Goal: Check status

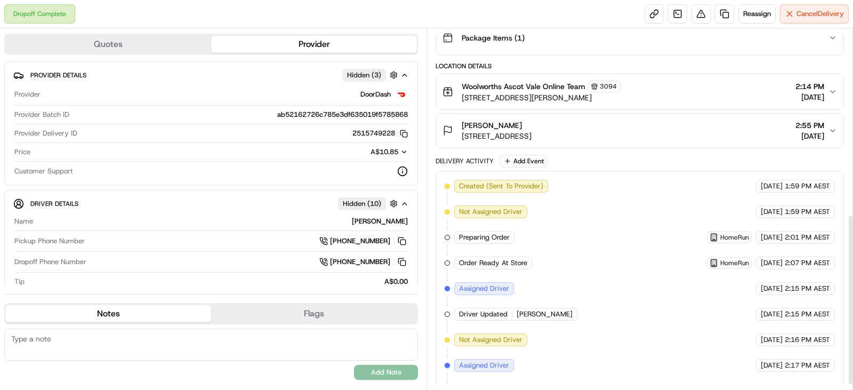
scroll to position [399, 0]
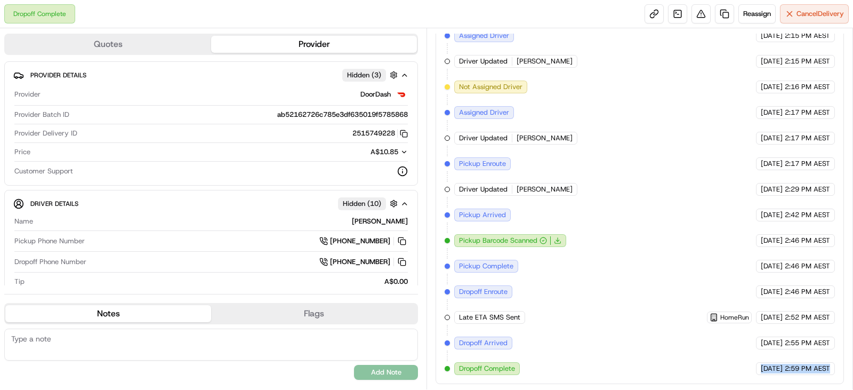
drag, startPoint x: 745, startPoint y: 371, endPoint x: 843, endPoint y: 372, distance: 98.1
click at [843, 372] on div "Created (Sent To Provider) DoorDash [DATE] 1:59 PM AEST Not Assigned Driver Doo…" at bounding box center [639, 151] width 408 height 466
copy div "[DATE] 2:59 PM AEST"
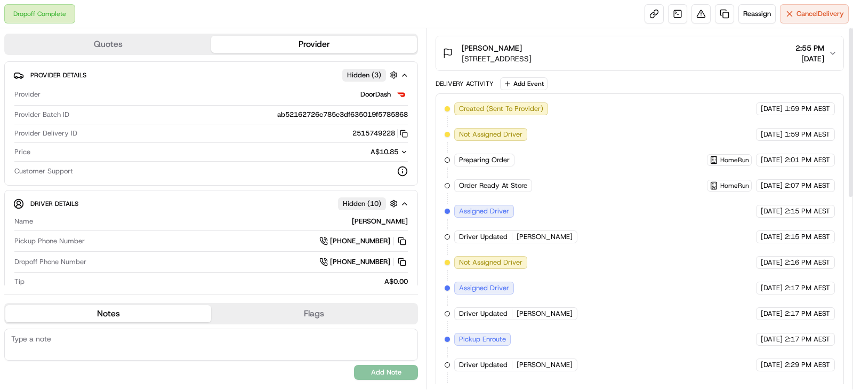
scroll to position [0, 0]
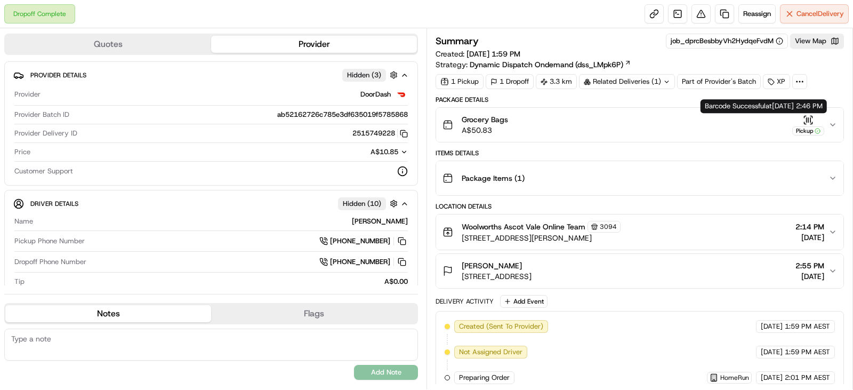
click at [806, 123] on icon "button" at bounding box center [808, 120] width 11 height 11
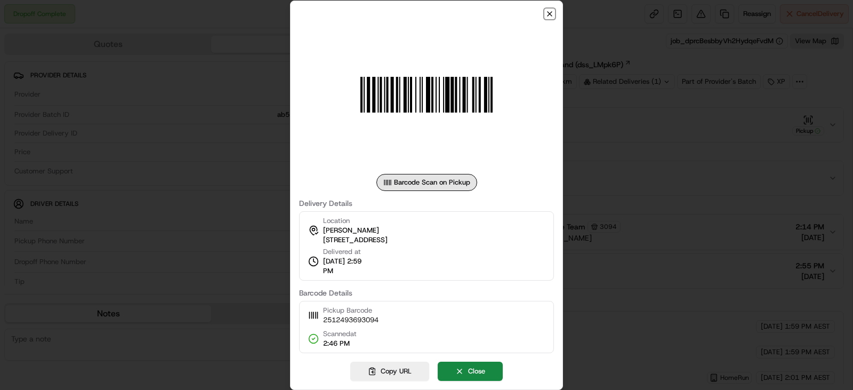
click at [550, 12] on icon "button" at bounding box center [549, 14] width 4 height 4
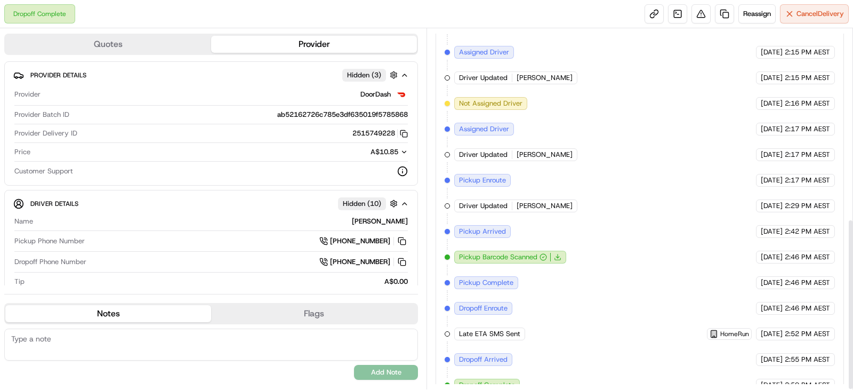
scroll to position [399, 0]
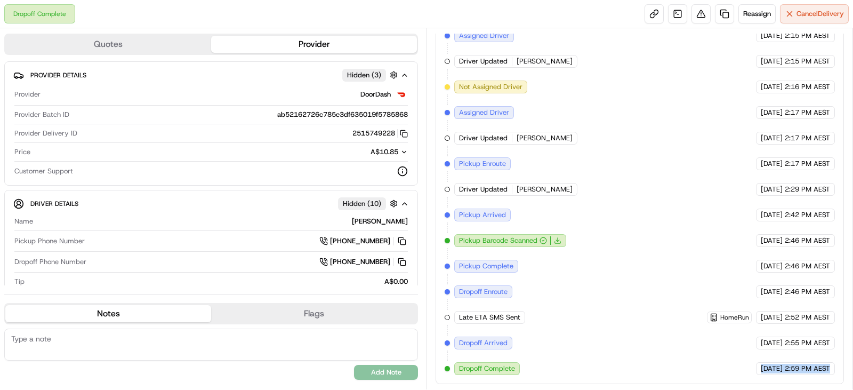
drag, startPoint x: 741, startPoint y: 368, endPoint x: 836, endPoint y: 368, distance: 94.3
click at [836, 368] on div "Created (Sent To Provider) DoorDash [DATE] 1:59 PM AEST Not Assigned Driver Doo…" at bounding box center [639, 151] width 408 height 466
copy div "[DATE] 2:59 PM AEST"
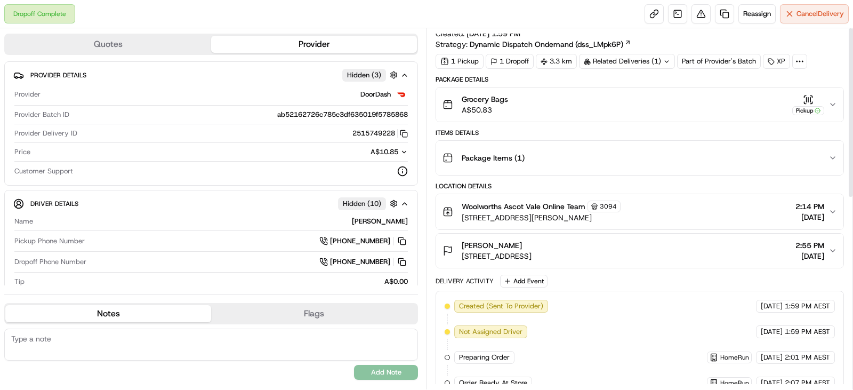
scroll to position [0, 0]
